Goal: Browse casually

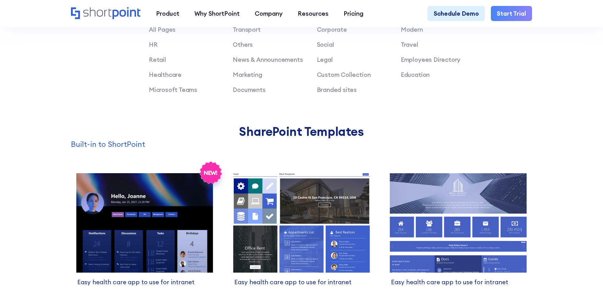
scroll to position [562, 0]
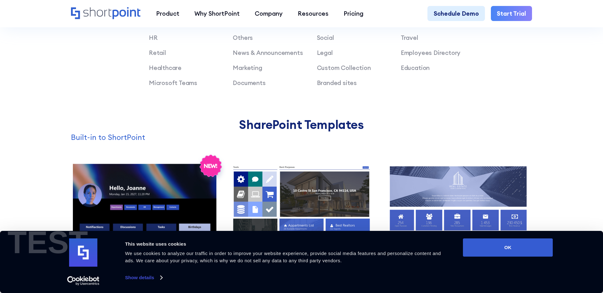
click at [124, 208] on img at bounding box center [144, 214] width 153 height 109
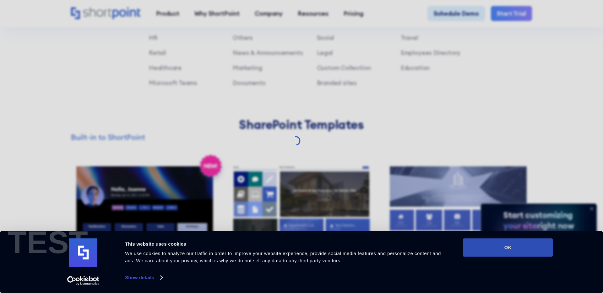
click at [513, 248] on button "OK" at bounding box center [508, 248] width 90 height 18
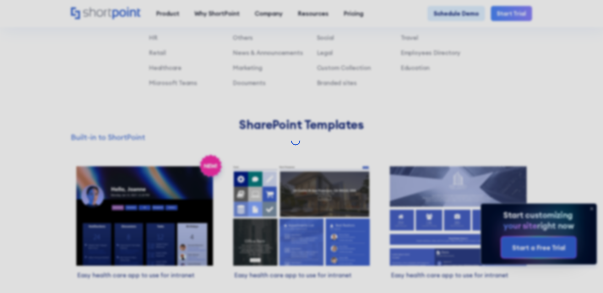
scroll to position [0, 0]
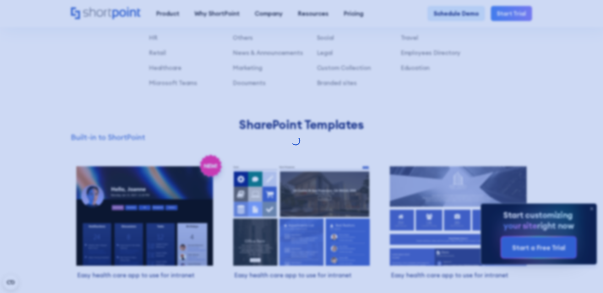
click at [44, 86] on div at bounding box center [301, 146] width 603 height 293
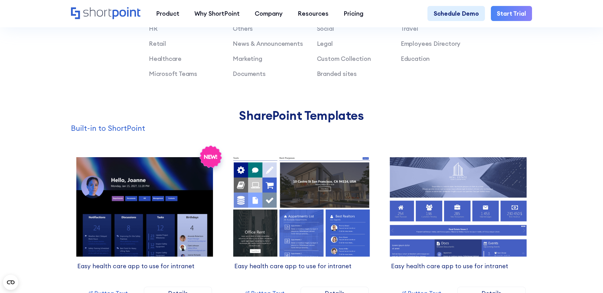
scroll to position [572, 0]
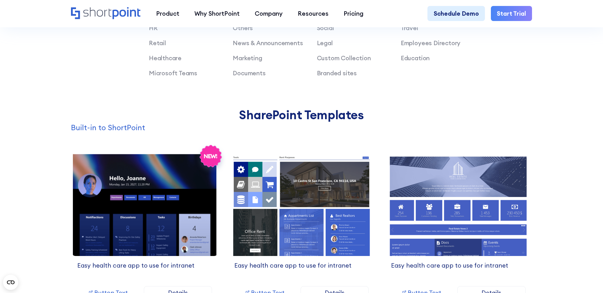
click at [152, 191] on img at bounding box center [144, 204] width 153 height 109
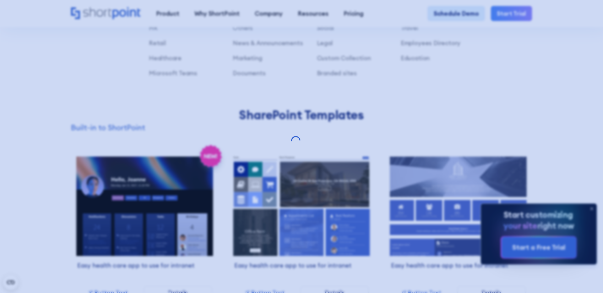
click at [293, 187] on div at bounding box center [301, 146] width 603 height 293
click at [263, 77] on div at bounding box center [301, 146] width 603 height 293
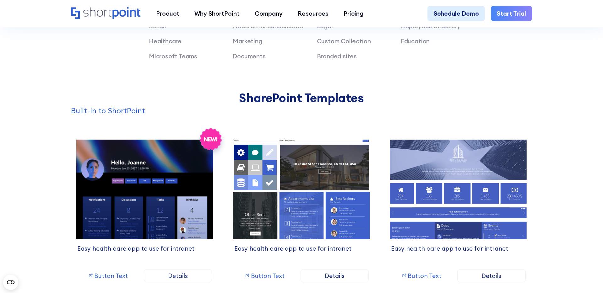
scroll to position [589, 0]
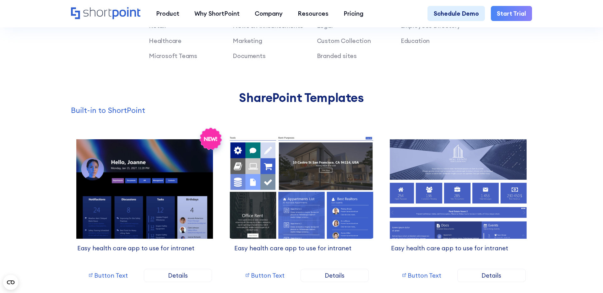
click at [311, 184] on img at bounding box center [301, 187] width 153 height 109
